Goal: Find specific page/section

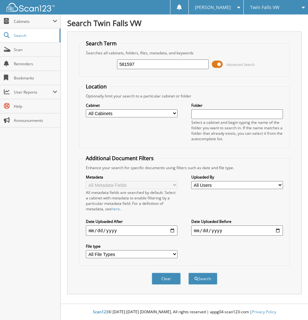
type input "581597"
click at [188, 272] on button "Search" at bounding box center [202, 278] width 29 height 12
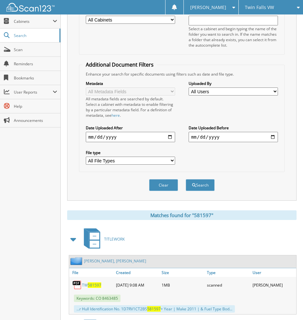
scroll to position [161, 0]
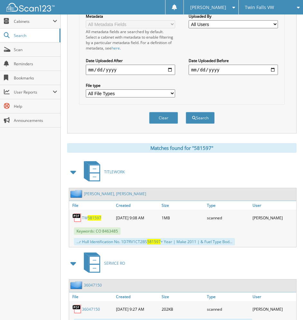
click at [93, 217] on span "581597" at bounding box center [94, 217] width 13 height 5
click at [13, 47] on link "Scan" at bounding box center [30, 50] width 60 height 14
